Goal: Find specific page/section: Find specific page/section

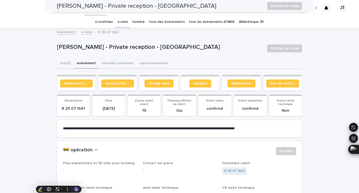
click at [106, 22] on link "à confirmer" at bounding box center [104, 22] width 18 height 12
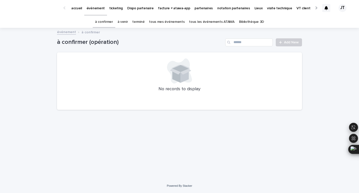
click at [128, 23] on link "à venir" at bounding box center [123, 22] width 11 height 12
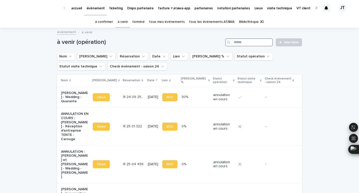
click at [237, 41] on input "Search" at bounding box center [250, 42] width 48 height 8
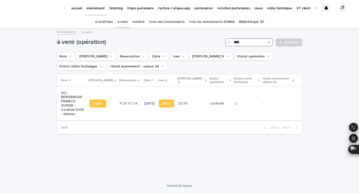
type input "****"
click at [132, 107] on td "R 25 07 2460 R 25 07 2460" at bounding box center [130, 104] width 25 height 34
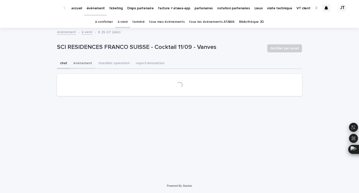
click at [81, 65] on button "événement" at bounding box center [82, 63] width 25 height 11
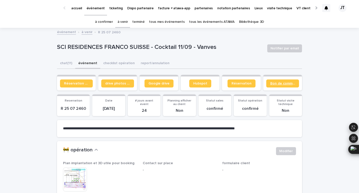
click at [284, 84] on span "Bon de commande" at bounding box center [283, 84] width 25 height 4
click at [128, 21] on link "à venir" at bounding box center [123, 22] width 11 height 12
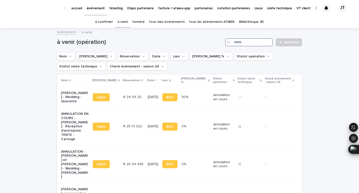
click at [243, 43] on input "Search" at bounding box center [250, 42] width 48 height 8
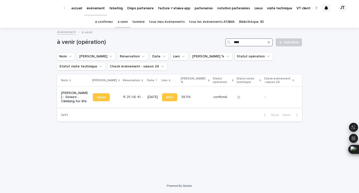
type input "****"
click at [134, 106] on td "R 25 06 4104 R 25 06 4104" at bounding box center [133, 97] width 24 height 21
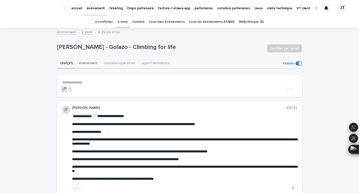
click at [81, 60] on button "événement" at bounding box center [88, 63] width 25 height 11
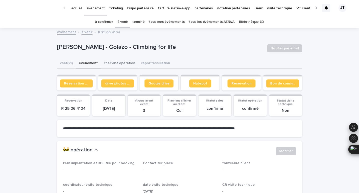
click at [127, 66] on button "checklist opération" at bounding box center [120, 63] width 38 height 11
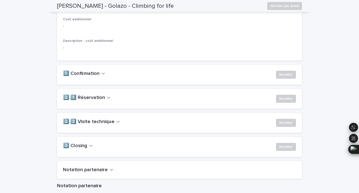
scroll to position [329, 0]
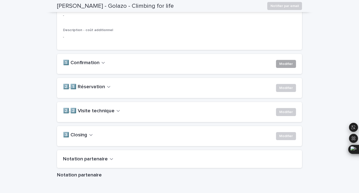
click at [282, 66] on span "Modifier" at bounding box center [287, 63] width 14 height 5
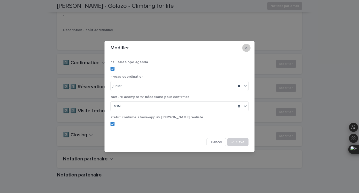
click at [248, 47] on button "button" at bounding box center [247, 48] width 8 height 8
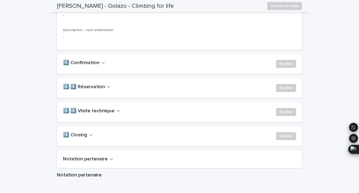
click at [277, 94] on div "Modifier" at bounding box center [285, 89] width 22 height 10
click at [281, 90] on span "Modifier" at bounding box center [287, 87] width 14 height 5
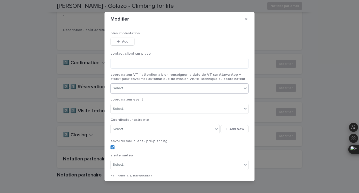
click at [170, 87] on div "Select..." at bounding box center [176, 88] width 131 height 8
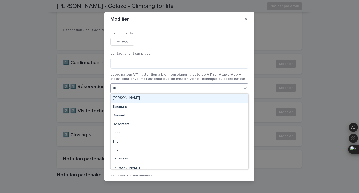
type input "***"
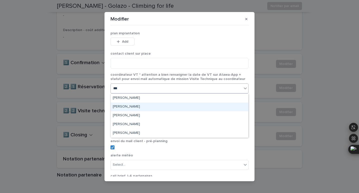
click at [162, 105] on div "[PERSON_NAME]" at bounding box center [180, 106] width 138 height 9
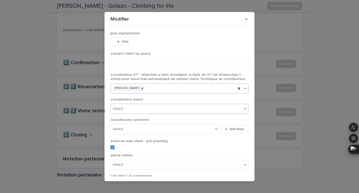
click at [148, 109] on div "Select..." at bounding box center [176, 109] width 131 height 8
type input "***"
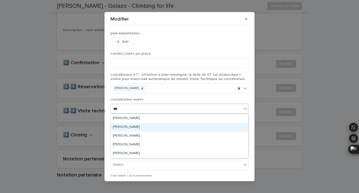
click at [133, 127] on div "[PERSON_NAME]" at bounding box center [180, 127] width 138 height 9
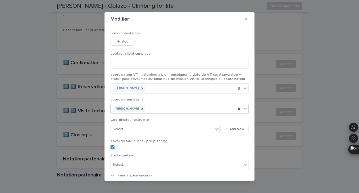
scroll to position [57, 0]
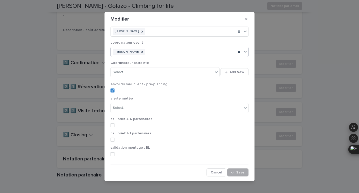
click at [236, 170] on div "button" at bounding box center [234, 172] width 5 height 4
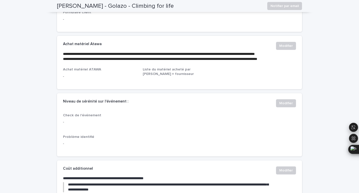
scroll to position [0, 0]
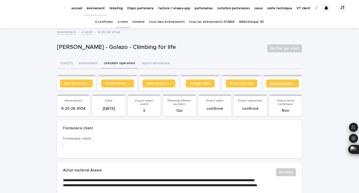
click at [279, 82] on span "Bon de livraison" at bounding box center [283, 84] width 25 height 4
click at [128, 27] on link "à venir" at bounding box center [123, 22] width 11 height 12
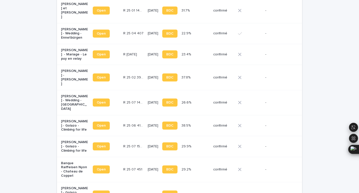
scroll to position [258, 0]
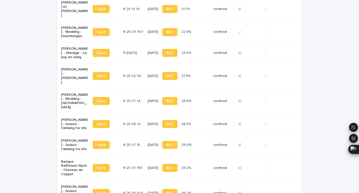
click at [129, 134] on td "R 25 07 1597 R 25 07 1597" at bounding box center [133, 144] width 25 height 21
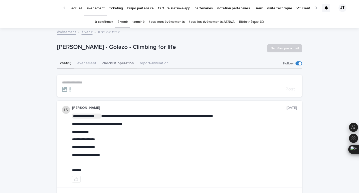
click at [113, 63] on button "checklist opération" at bounding box center [118, 63] width 38 height 11
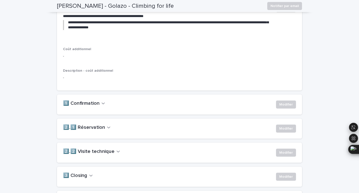
scroll to position [330, 0]
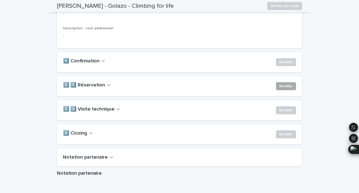
click at [290, 89] on span "Modifier" at bounding box center [287, 86] width 14 height 5
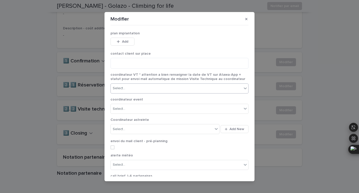
click at [143, 88] on div "Select..." at bounding box center [176, 88] width 131 height 8
type input "***"
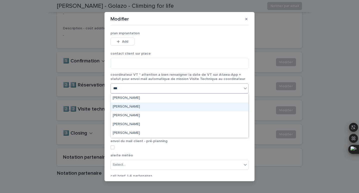
click at [128, 103] on div "[PERSON_NAME]" at bounding box center [180, 106] width 138 height 9
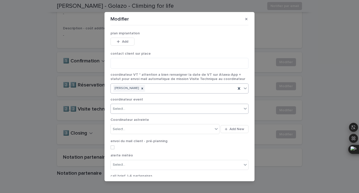
click at [135, 110] on div "Select..." at bounding box center [176, 109] width 131 height 8
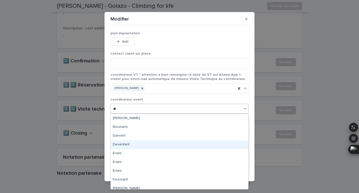
type input "***"
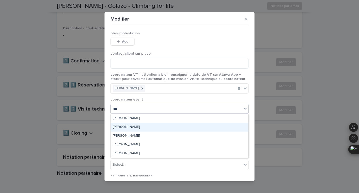
click at [129, 124] on div "[PERSON_NAME]" at bounding box center [180, 127] width 138 height 9
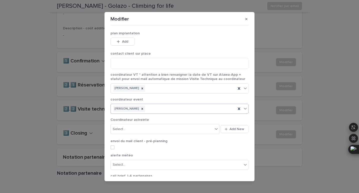
scroll to position [57, 0]
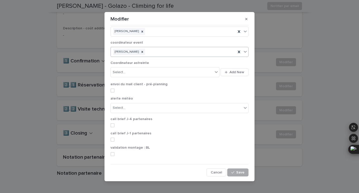
click at [243, 173] on span "Save" at bounding box center [241, 172] width 8 height 4
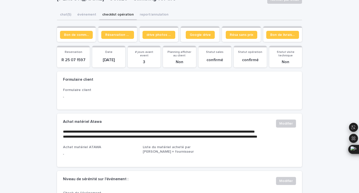
scroll to position [0, 0]
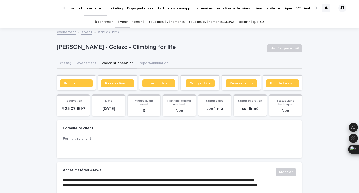
click at [97, 49] on p "[PERSON_NAME] - Golazo - Climbing for life" at bounding box center [160, 47] width 206 height 7
click at [96, 47] on p "[PERSON_NAME] - Golazo - Climbing for life" at bounding box center [160, 47] width 206 height 7
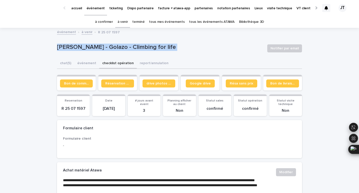
click at [96, 47] on p "[PERSON_NAME] - Golazo - Climbing for life" at bounding box center [160, 47] width 206 height 7
copy div "[PERSON_NAME] - Climbing for life Notifier par email Sorry, there was an error …"
click at [123, 23] on link "à venir" at bounding box center [123, 22] width 11 height 12
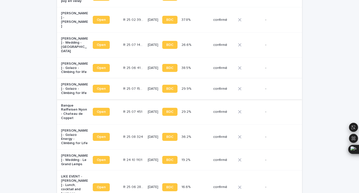
scroll to position [309, 0]
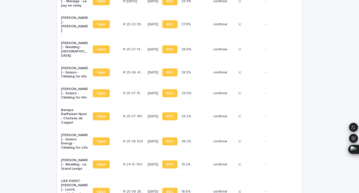
click at [127, 62] on td "R 25 06 4104 R 25 06 4104" at bounding box center [133, 72] width 25 height 21
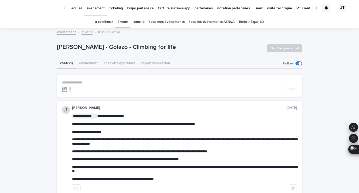
click at [92, 46] on p "[PERSON_NAME] - Golazo - Climbing for life" at bounding box center [160, 47] width 206 height 7
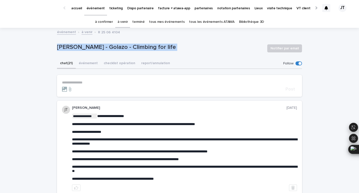
click at [92, 46] on p "[PERSON_NAME] - Golazo - Climbing for life" at bounding box center [160, 47] width 206 height 7
copy div "[PERSON_NAME] - Golazo - Climbing for life Notifier par email Sorry, there was …"
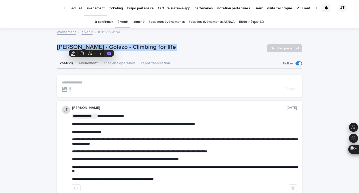
click at [89, 64] on button "événement" at bounding box center [88, 63] width 25 height 11
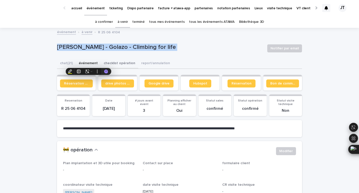
click at [128, 65] on button "checklist opération" at bounding box center [120, 63] width 38 height 11
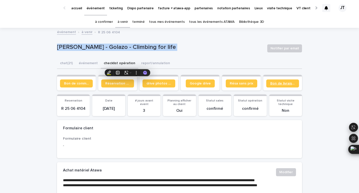
click at [281, 85] on span "Bon de livraison" at bounding box center [283, 84] width 25 height 4
click at [126, 21] on link "à venir" at bounding box center [123, 22] width 11 height 12
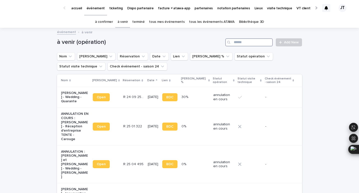
click at [245, 42] on input "Search" at bounding box center [250, 42] width 48 height 8
type input "****"
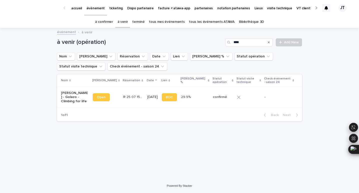
click at [145, 102] on td "[DATE]" at bounding box center [152, 97] width 15 height 21
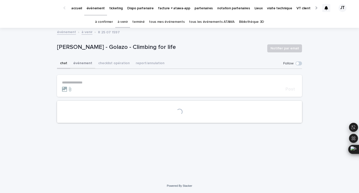
click at [83, 64] on button "événement" at bounding box center [82, 63] width 25 height 11
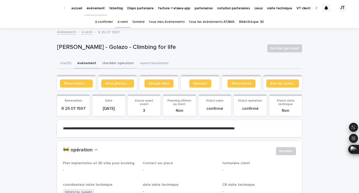
click at [125, 64] on button "checklist opération" at bounding box center [118, 63] width 38 height 11
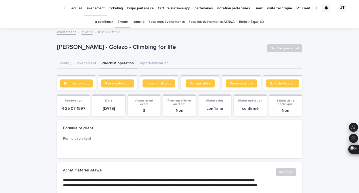
click at [292, 83] on span "Bon de livraison" at bounding box center [283, 84] width 25 height 4
click at [282, 85] on span "Bon de livraison" at bounding box center [283, 84] width 25 height 4
click at [72, 81] on link "Bon de commande" at bounding box center [76, 83] width 33 height 8
click at [127, 24] on link "à venir" at bounding box center [123, 22] width 11 height 12
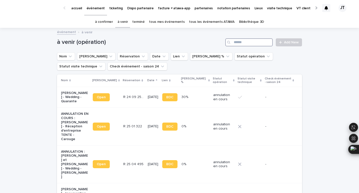
click at [247, 42] on input "Search" at bounding box center [250, 42] width 48 height 8
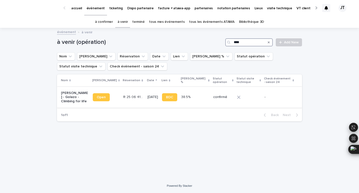
type input "****"
click at [122, 103] on td "R 25 06 4104 R 25 06 4104" at bounding box center [133, 97] width 24 height 21
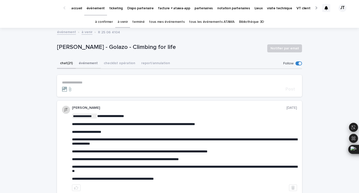
click at [91, 62] on button "événement" at bounding box center [88, 63] width 25 height 11
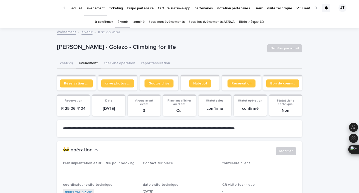
click at [276, 82] on span "Bon de commande" at bounding box center [283, 84] width 25 height 4
